Goal: Transaction & Acquisition: Subscribe to service/newsletter

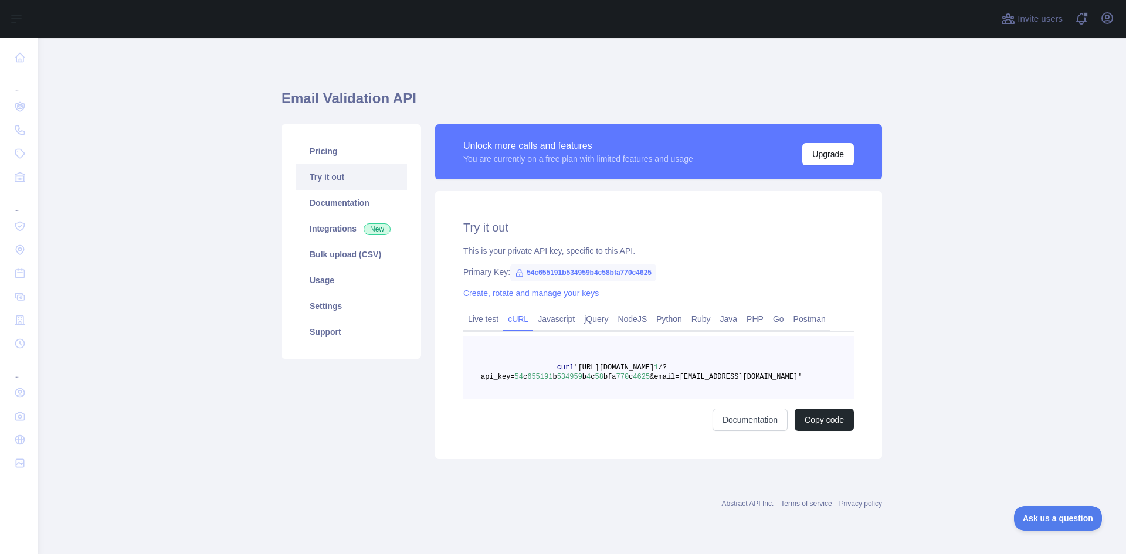
drag, startPoint x: 1025, startPoint y: 340, endPoint x: 991, endPoint y: 341, distance: 34.6
click at [1020, 341] on main "Email Validation API Pricing Try it out Documentation Integrations New Bulk upl…" at bounding box center [582, 296] width 1088 height 517
drag, startPoint x: 812, startPoint y: 382, endPoint x: 518, endPoint y: 361, distance: 294.5
click at [518, 361] on pre "curl '[URL][DOMAIN_NAME] 1 /?api_key= 54 c 655191 b 534959 b 4 c 58 bfa 770 c 4…" at bounding box center [658, 367] width 390 height 63
click at [943, 396] on main "Email Validation API Pricing Try it out Documentation Integrations New Bulk upl…" at bounding box center [582, 296] width 1088 height 517
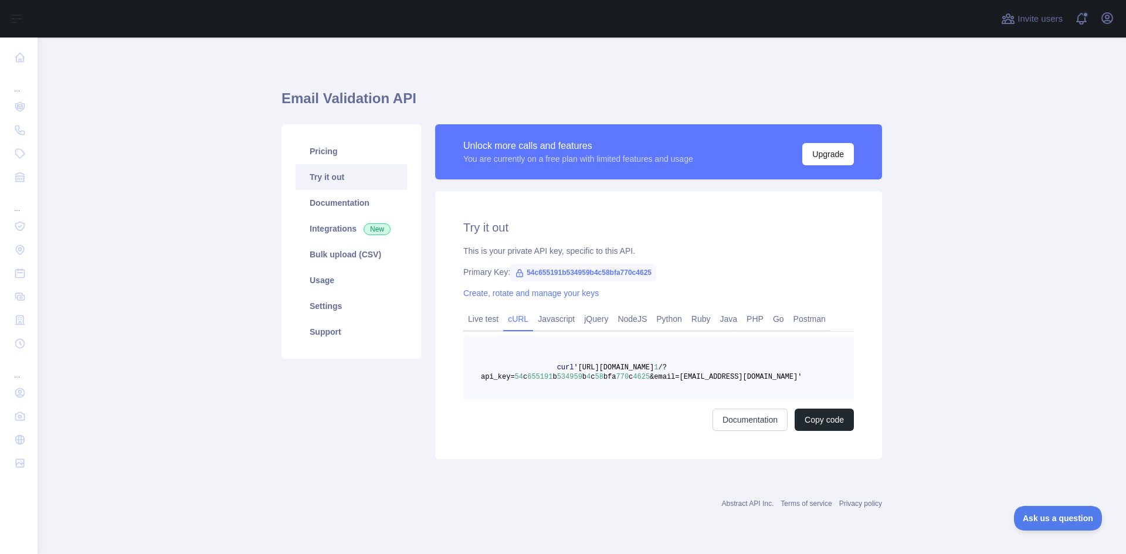
click at [972, 398] on main "Email Validation API Pricing Try it out Documentation Integrations New Bulk upl…" at bounding box center [582, 296] width 1088 height 517
click at [182, 158] on main "Email Validation API Pricing Try it out Documentation Integrations New Bulk upl…" at bounding box center [582, 296] width 1088 height 517
drag, startPoint x: 1035, startPoint y: 357, endPoint x: 800, endPoint y: 184, distance: 291.9
click at [1030, 355] on main "Email Validation API Pricing Try it out Documentation Integrations New Bulk upl…" at bounding box center [582, 296] width 1088 height 517
click at [714, 110] on h1 "Email Validation API" at bounding box center [581, 103] width 600 height 28
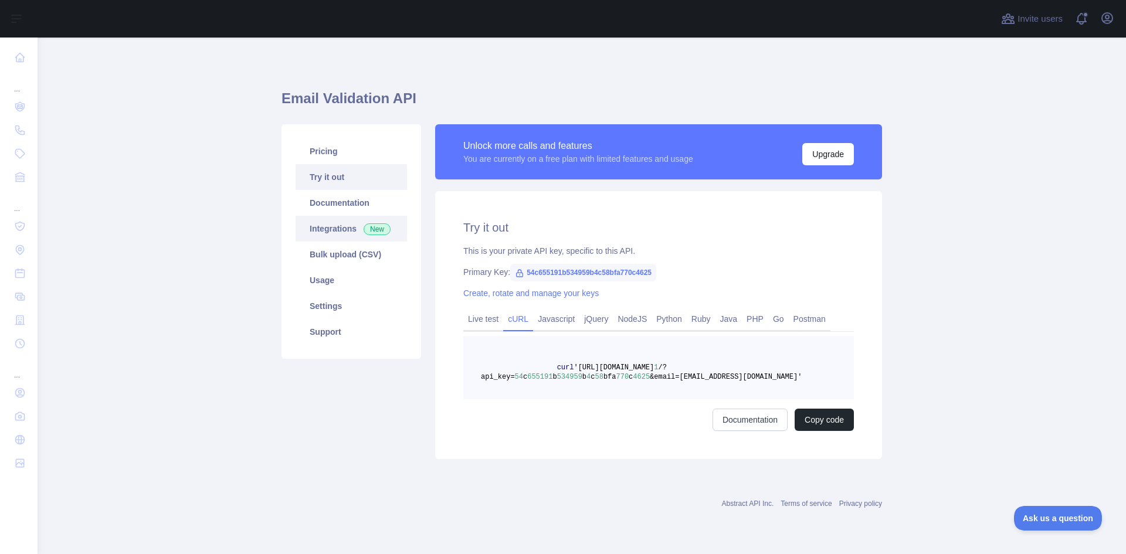
click at [325, 234] on link "Integrations New" at bounding box center [351, 229] width 111 height 26
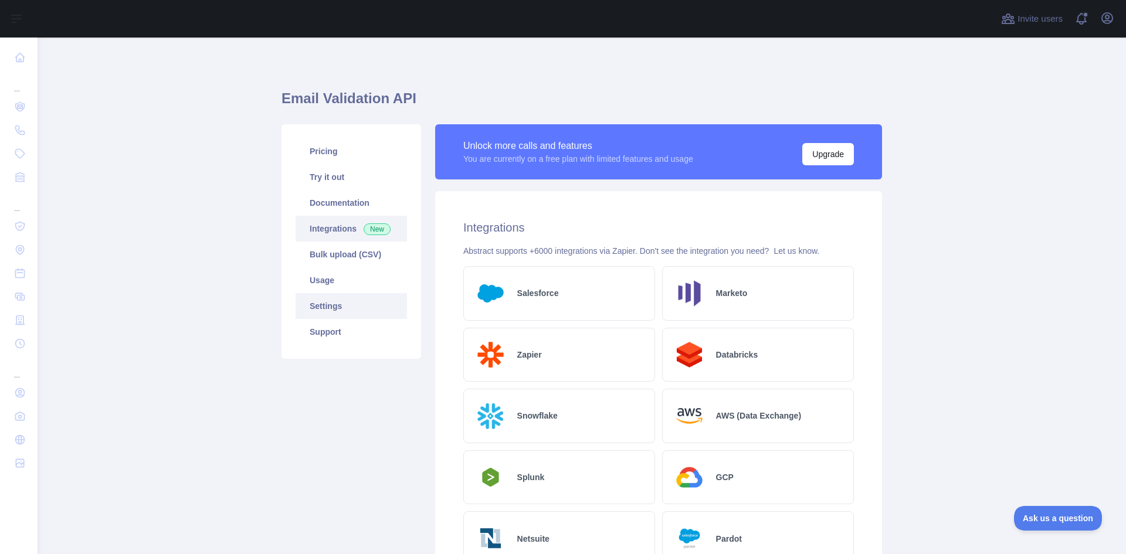
click at [324, 301] on link "Settings" at bounding box center [351, 306] width 111 height 26
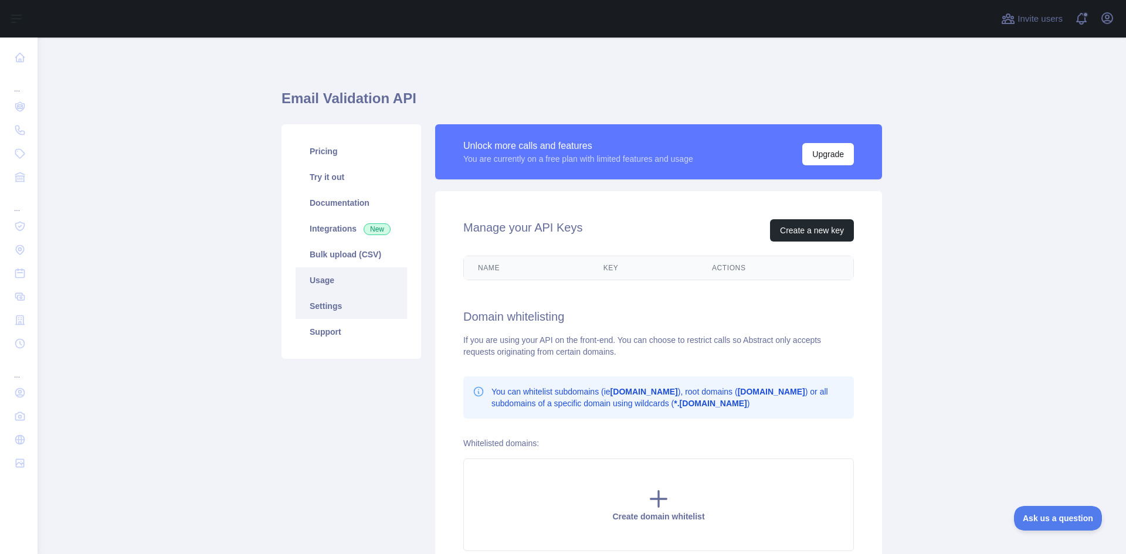
click at [322, 279] on link "Usage" at bounding box center [351, 280] width 111 height 26
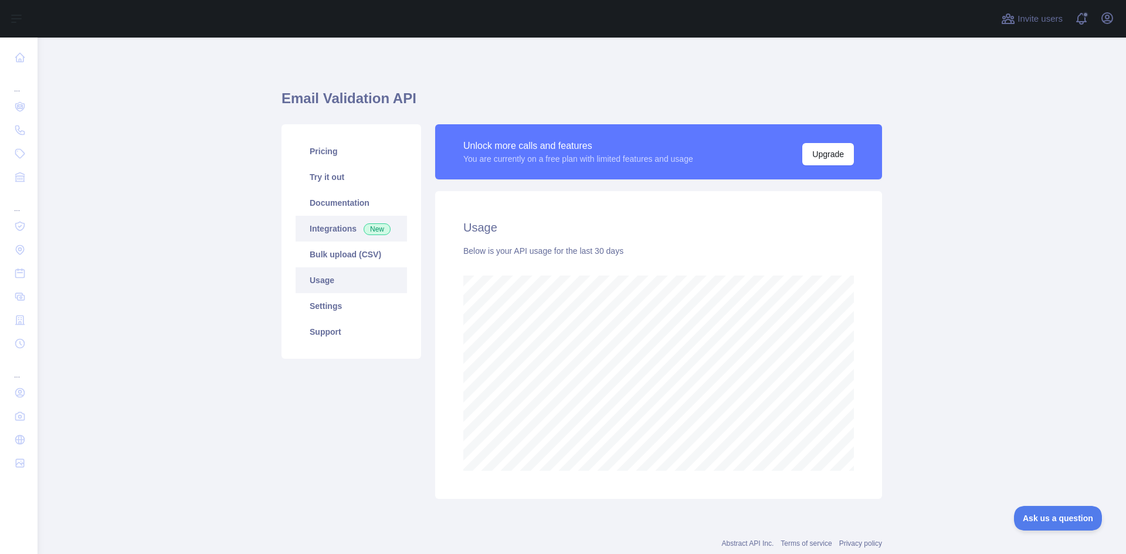
scroll to position [517, 1079]
click at [322, 227] on link "Integrations New" at bounding box center [351, 229] width 111 height 26
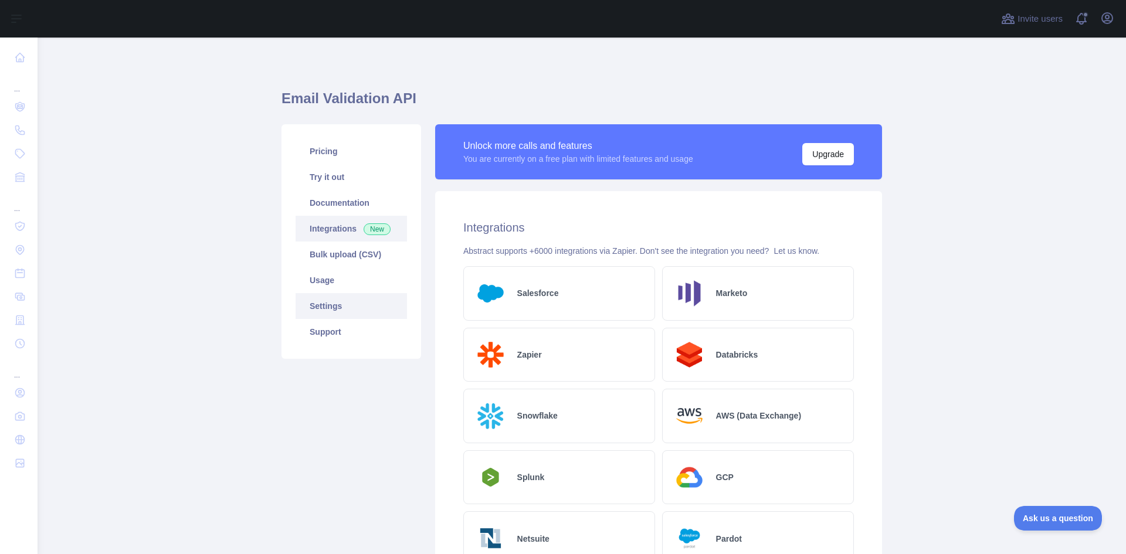
click at [321, 308] on link "Settings" at bounding box center [351, 306] width 111 height 26
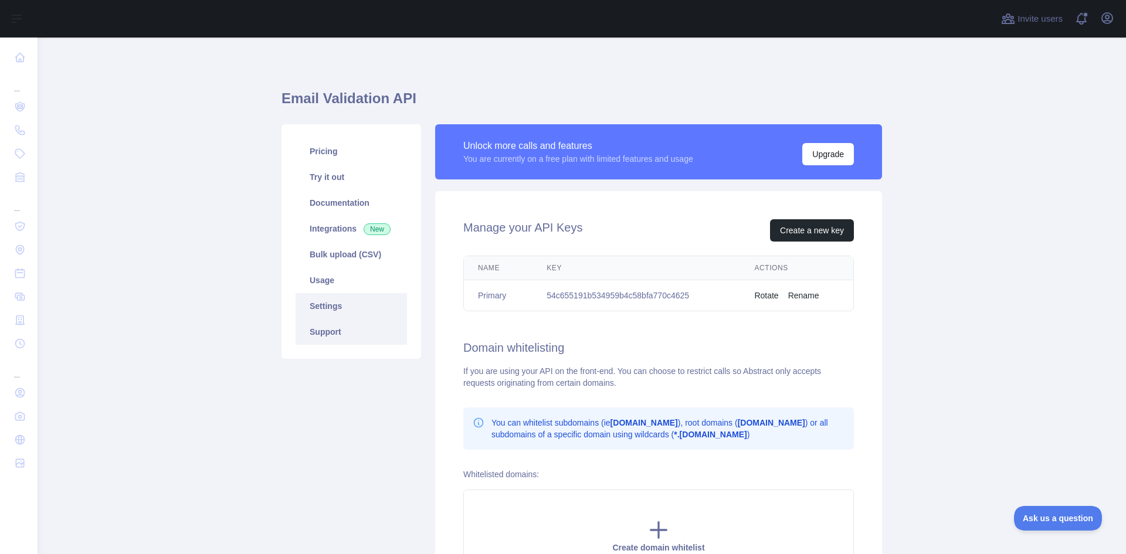
click at [320, 329] on link "Support" at bounding box center [351, 332] width 111 height 26
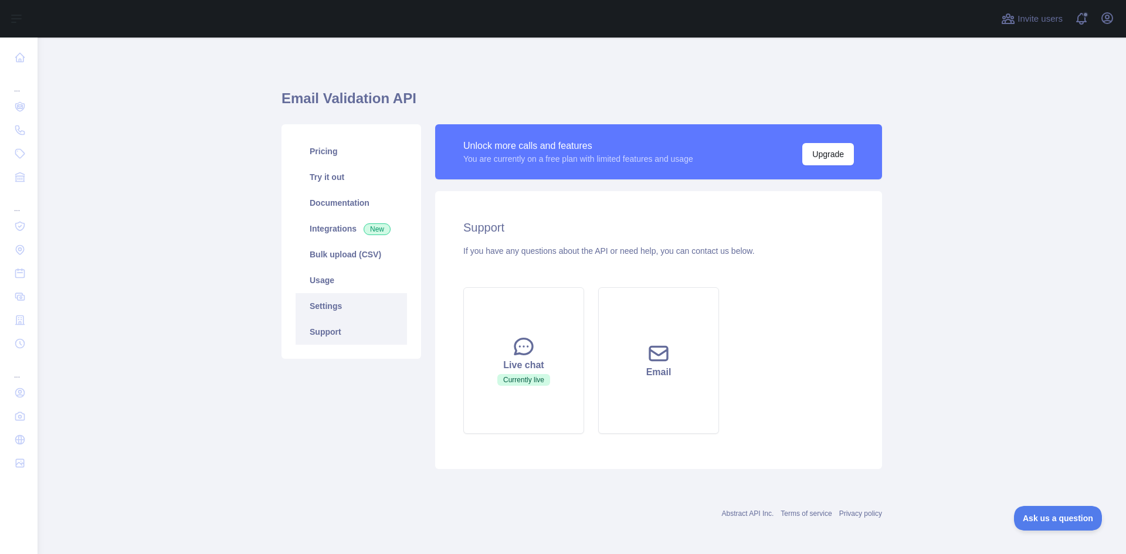
click at [310, 301] on link "Settings" at bounding box center [351, 306] width 111 height 26
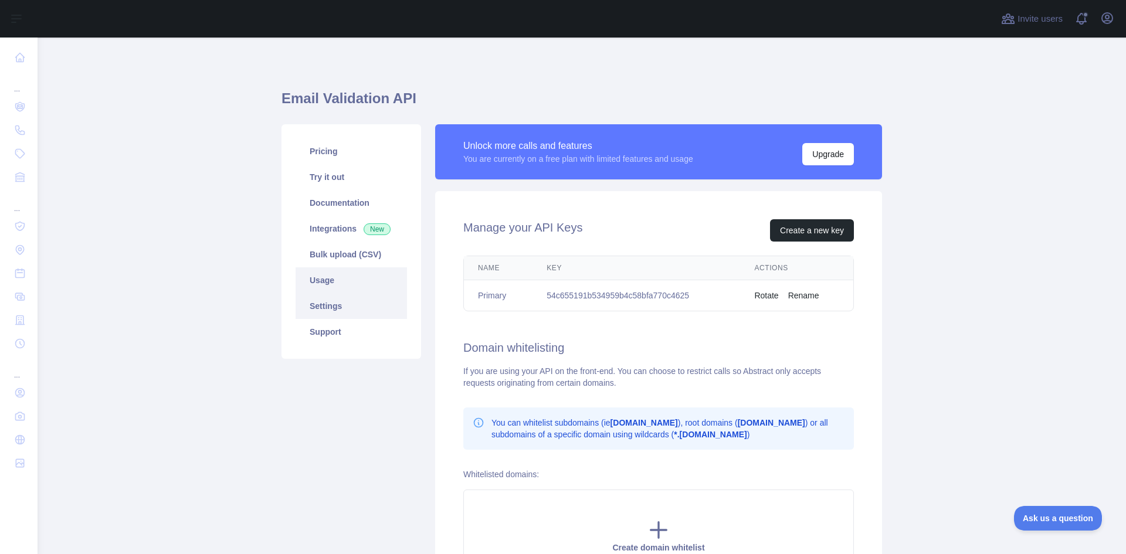
click at [311, 271] on link "Usage" at bounding box center [351, 280] width 111 height 26
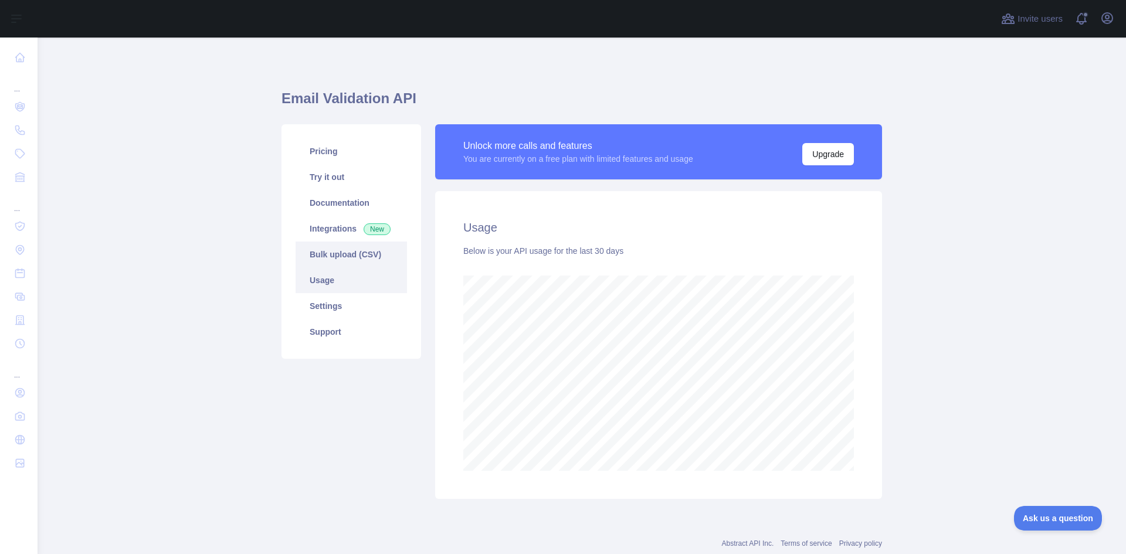
scroll to position [517, 1079]
click at [314, 256] on link "Bulk upload (CSV)" at bounding box center [351, 255] width 111 height 26
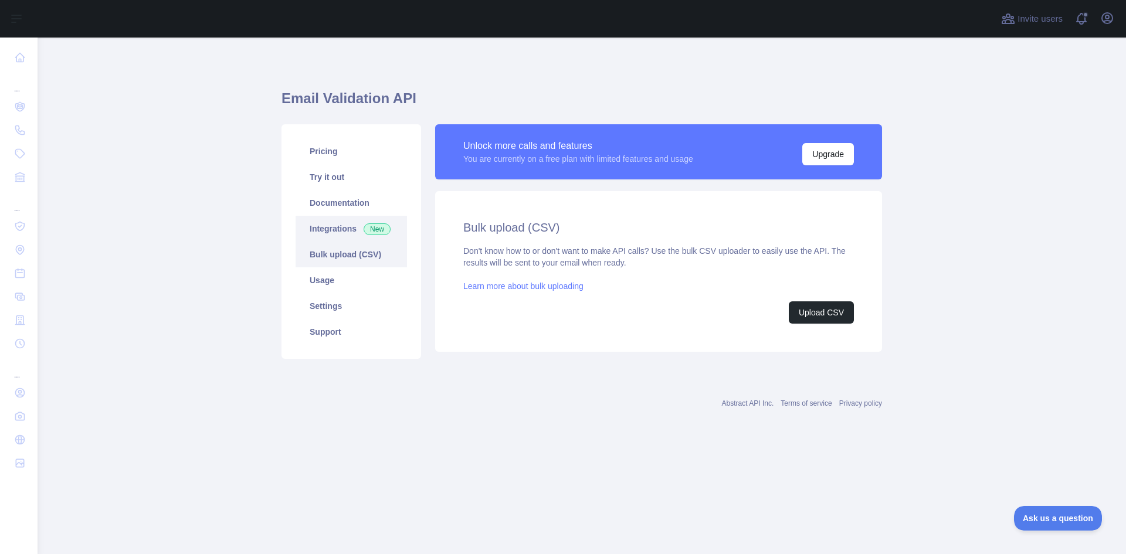
click at [313, 233] on link "Integrations New" at bounding box center [351, 229] width 111 height 26
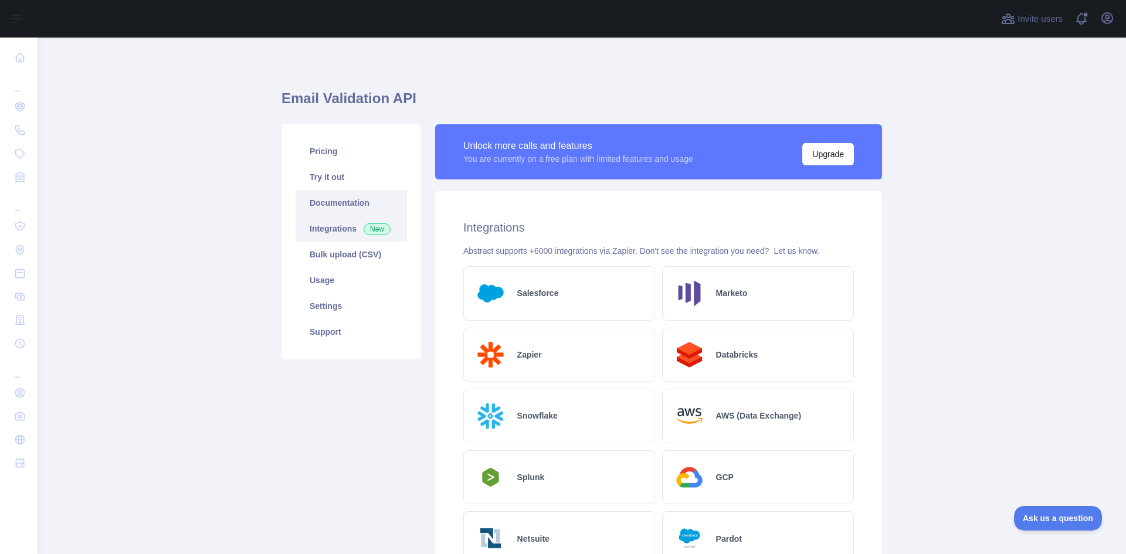
click at [314, 210] on link "Documentation" at bounding box center [351, 203] width 111 height 26
click at [300, 147] on link "Pricing" at bounding box center [351, 151] width 111 height 26
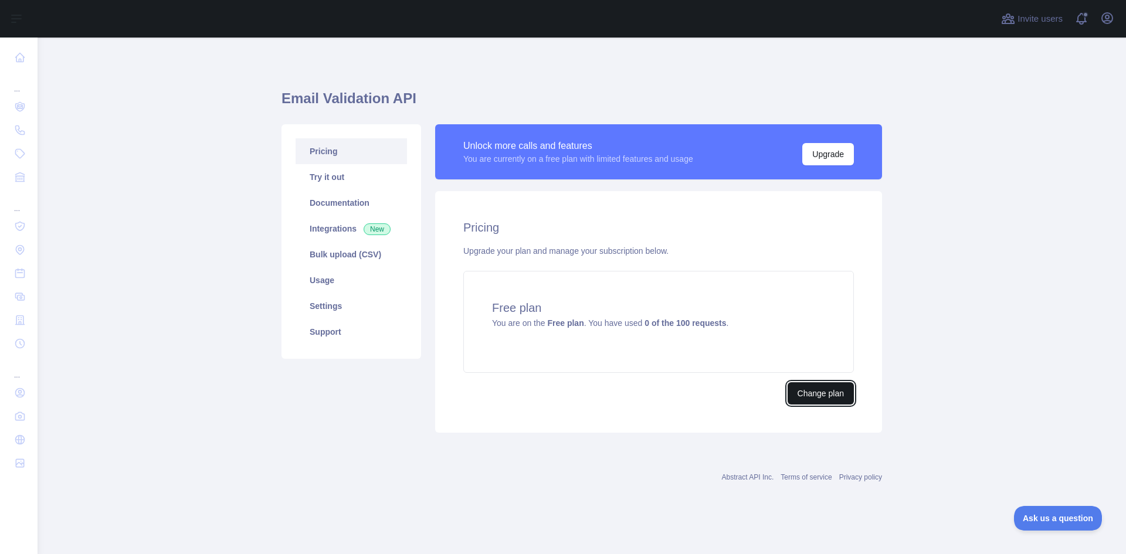
click at [838, 395] on button "Change plan" at bounding box center [820, 393] width 66 height 22
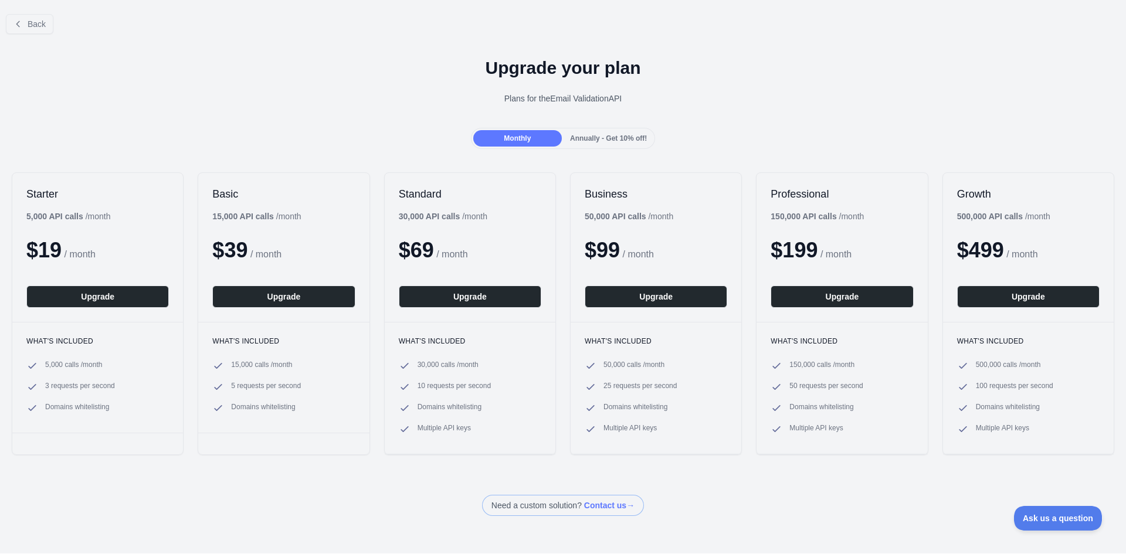
click at [300, 488] on div "Back Upgrade your plan Plans for the Email Validation API Monthly Annually - Ge…" at bounding box center [563, 260] width 1126 height 511
click at [392, 473] on div "Back Upgrade your plan Plans for the Email Validation API Monthly Annually - Ge…" at bounding box center [563, 260] width 1126 height 511
click at [732, 515] on div "Need a custom solution? Contact us →" at bounding box center [563, 505] width 1126 height 21
click at [356, 138] on div "Monthly Annually - Get 10% off!" at bounding box center [563, 138] width 1126 height 21
click at [384, 98] on div "Plans for the Email Validation API" at bounding box center [562, 99] width 1107 height 12
